Goal: Communication & Community: Connect with others

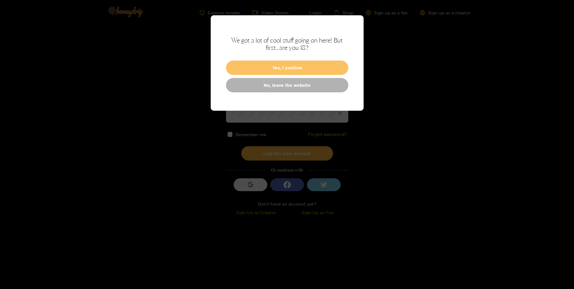
click at [336, 67] on button "Yes, I confirm" at bounding box center [287, 68] width 122 height 14
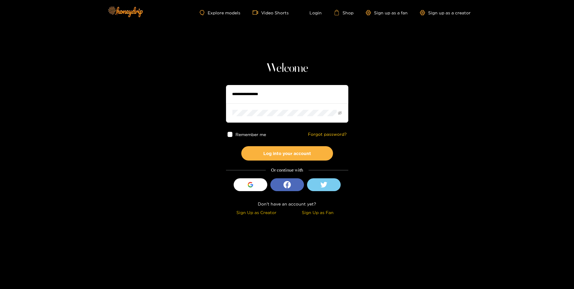
click at [319, 89] on input "text" at bounding box center [287, 94] width 122 height 18
type input "**********"
click at [310, 152] on button "Log into your account" at bounding box center [287, 153] width 92 height 14
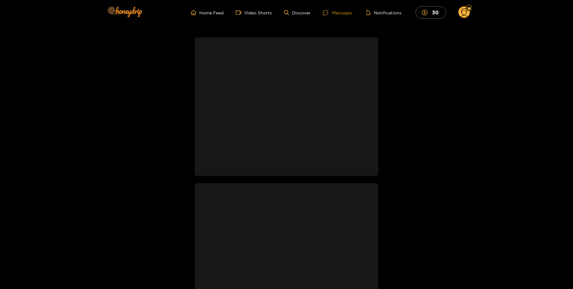
click at [344, 14] on div "Messages" at bounding box center [337, 12] width 29 height 7
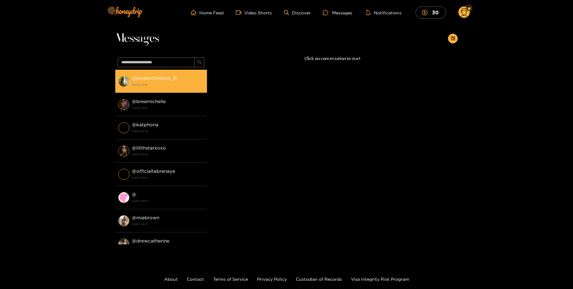
click at [161, 78] on strong "@ jordanchristine_15" at bounding box center [155, 77] width 46 height 5
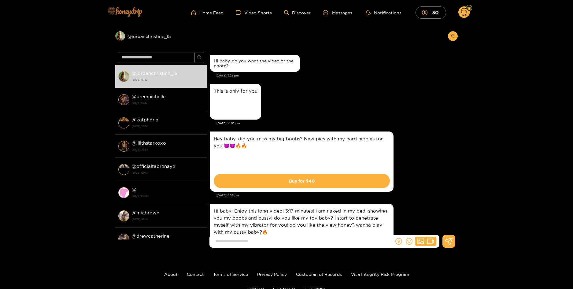
scroll to position [1099, 0]
